Goal: Information Seeking & Learning: Check status

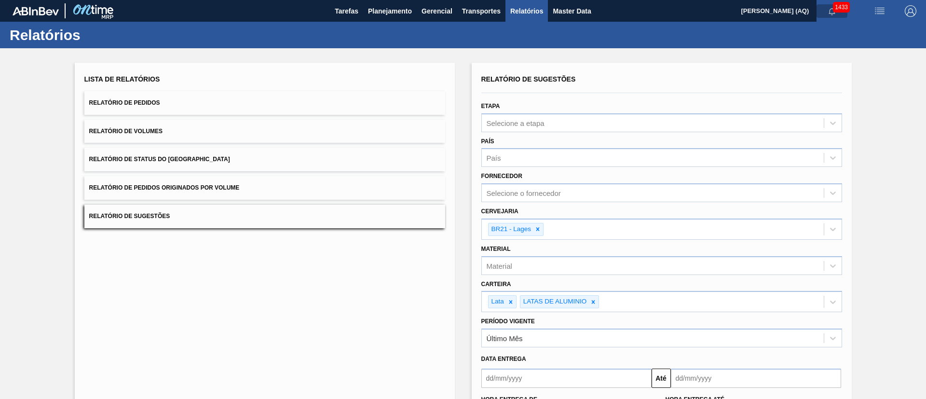
click at [825, 14] on span "button" at bounding box center [831, 11] width 23 height 8
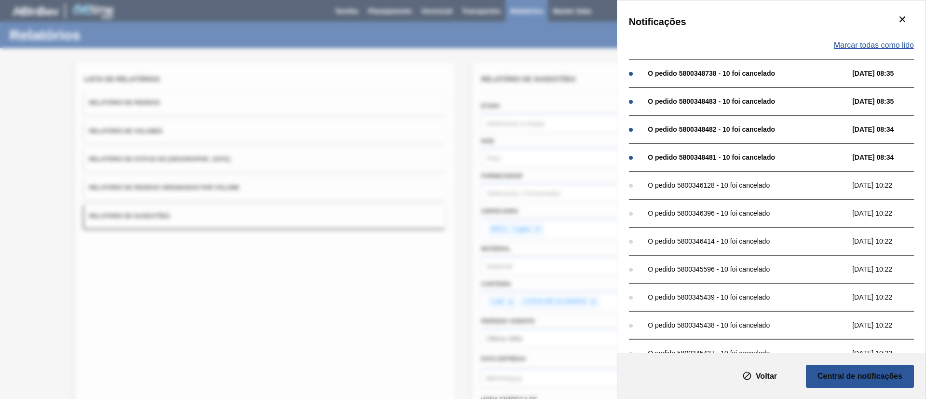
click at [862, 43] on span "Marcar todas como lido" at bounding box center [874, 45] width 80 height 9
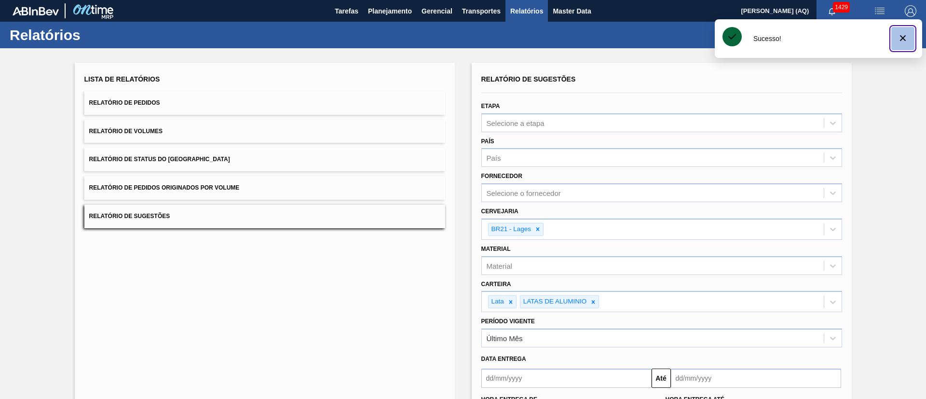
click at [905, 43] on icon "botão de ícone" at bounding box center [903, 38] width 12 height 12
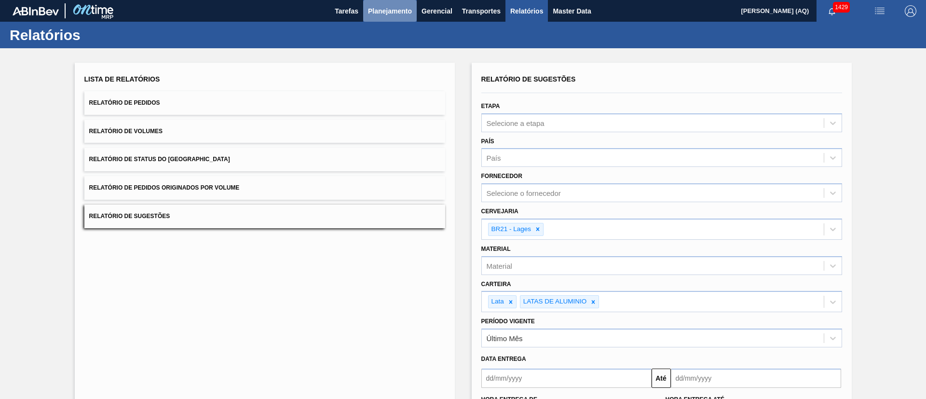
click at [377, 15] on span "Planejamento" at bounding box center [390, 11] width 44 height 12
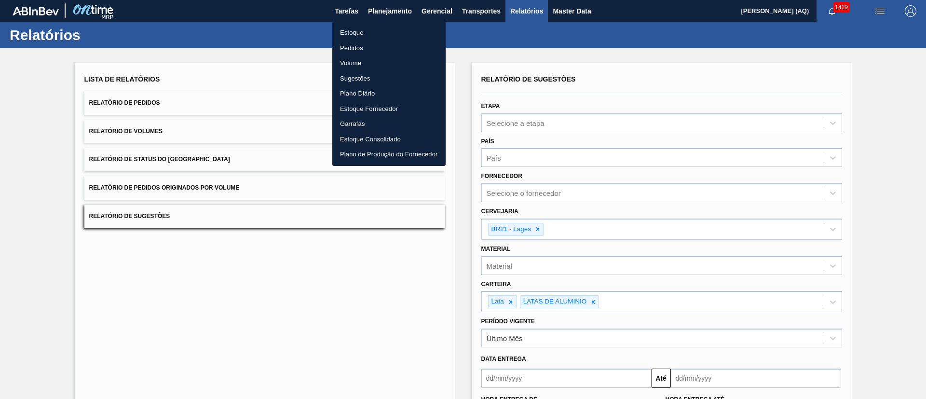
click at [366, 35] on li "Estoque" at bounding box center [388, 32] width 113 height 15
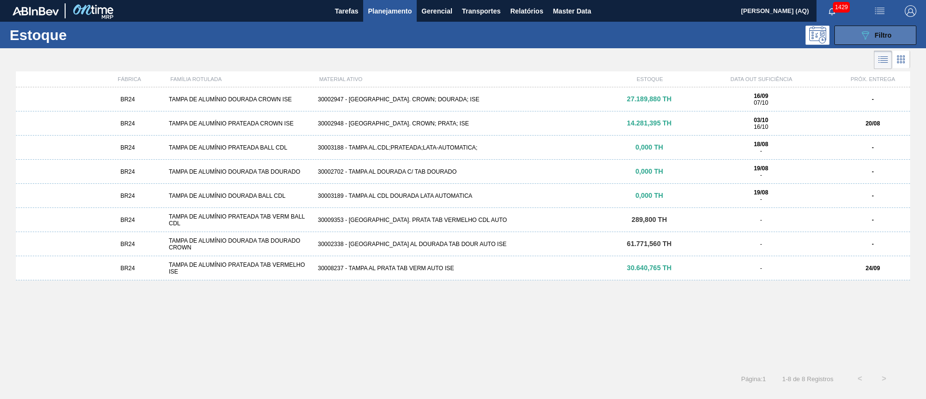
click at [884, 36] on span "Filtro" at bounding box center [883, 35] width 17 height 8
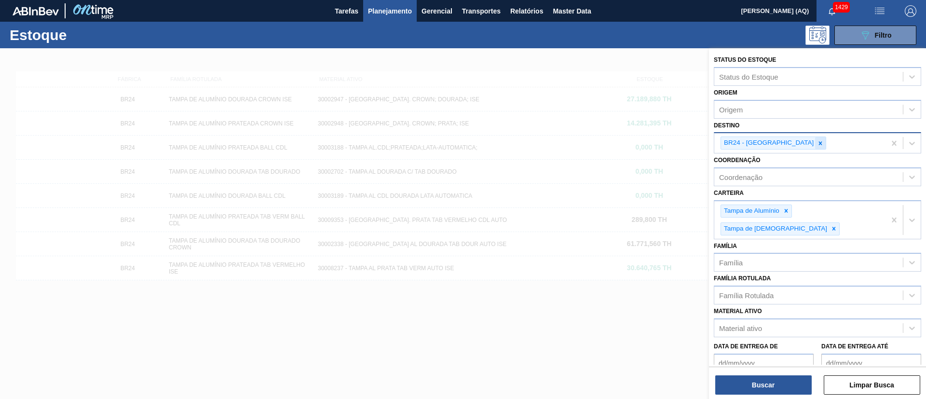
click at [817, 144] on icon at bounding box center [820, 143] width 7 height 7
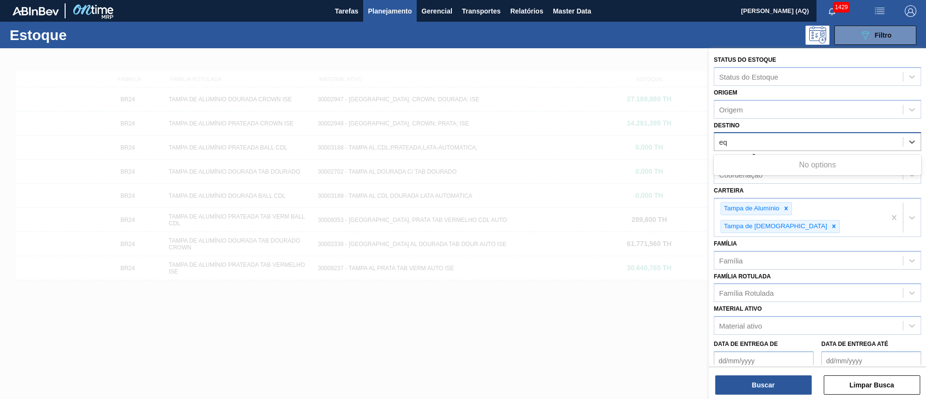
type input "e"
type input "f"
type input "e"
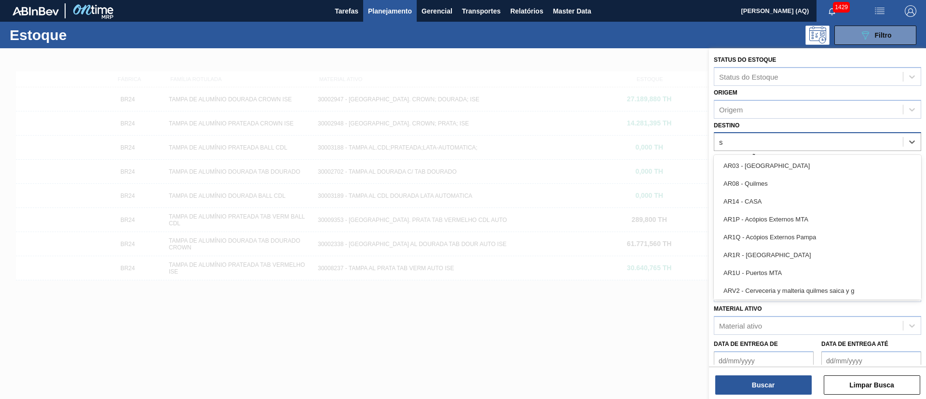
type input "sã"
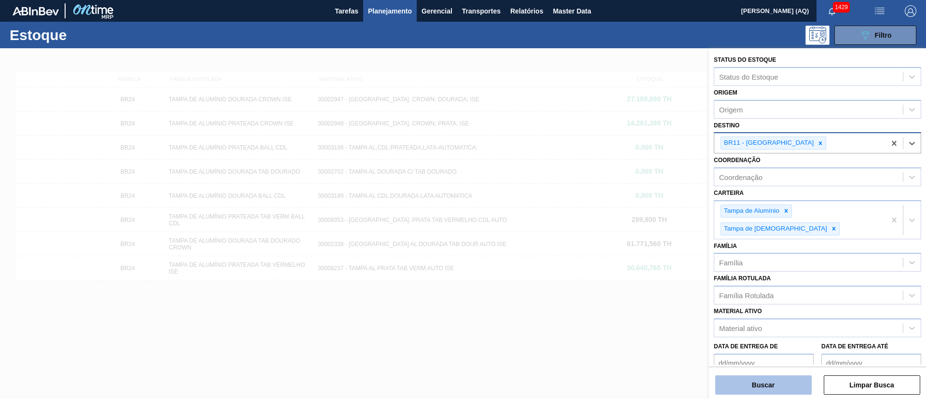
click at [766, 384] on button "Buscar" at bounding box center [763, 384] width 96 height 19
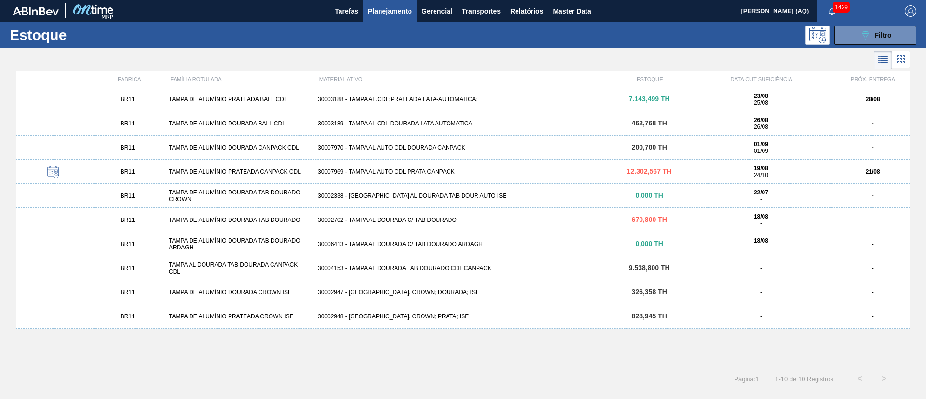
click at [428, 123] on div "30003189 - TAMPA AL CDL DOURADA LATA AUTOMATICA" at bounding box center [463, 123] width 298 height 7
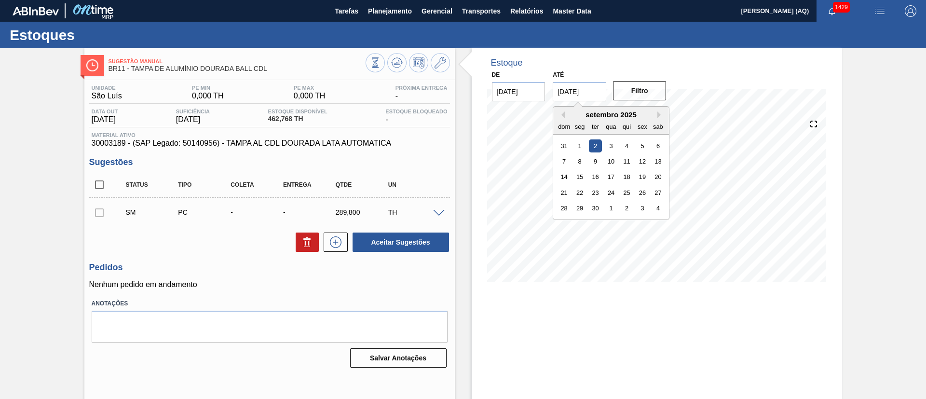
click at [588, 90] on input "[DATE]" at bounding box center [580, 91] width 54 height 19
click at [589, 208] on div "30" at bounding box center [595, 208] width 13 height 13
type input "[DATE]"
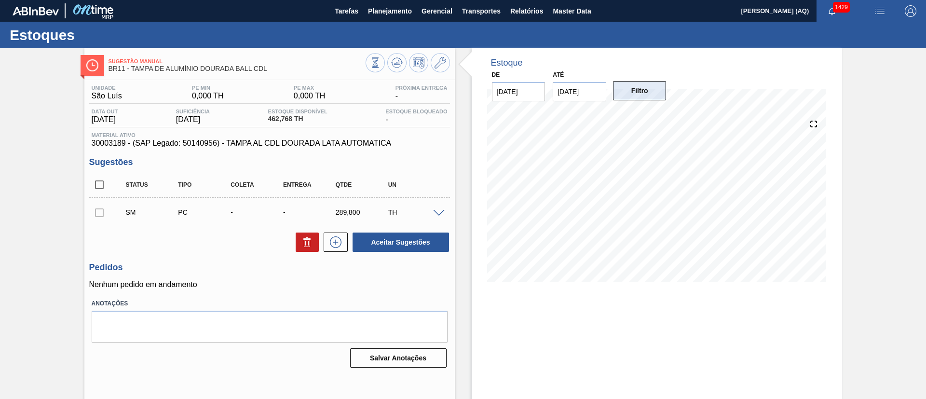
click at [624, 85] on button "Filtro" at bounding box center [640, 90] width 54 height 19
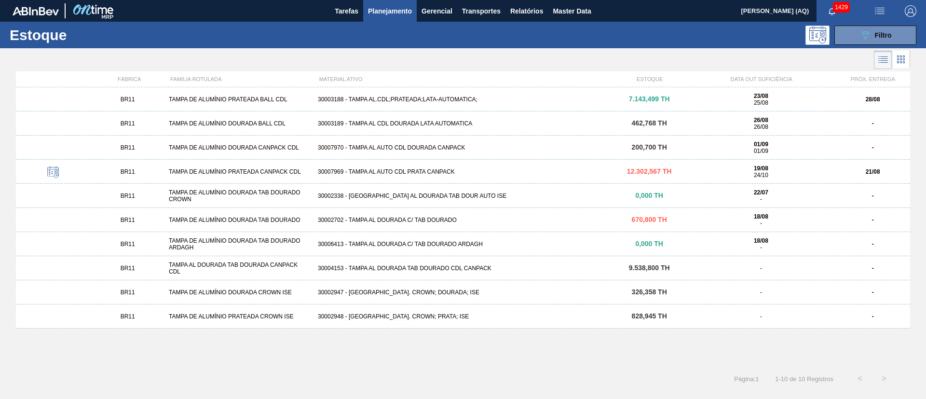
click at [506, 366] on div "Página : 1 1 - 10 de 10 Registros < >" at bounding box center [448, 378] width 896 height 24
click at [821, 349] on div "BR11 TAMPA DE ALUMÍNIO PRATEADA BALL CDL 30003188 - TAMPA AL.CDL;PRATEADA;LATA-…" at bounding box center [463, 223] width 894 height 273
